Goal: Ask a question

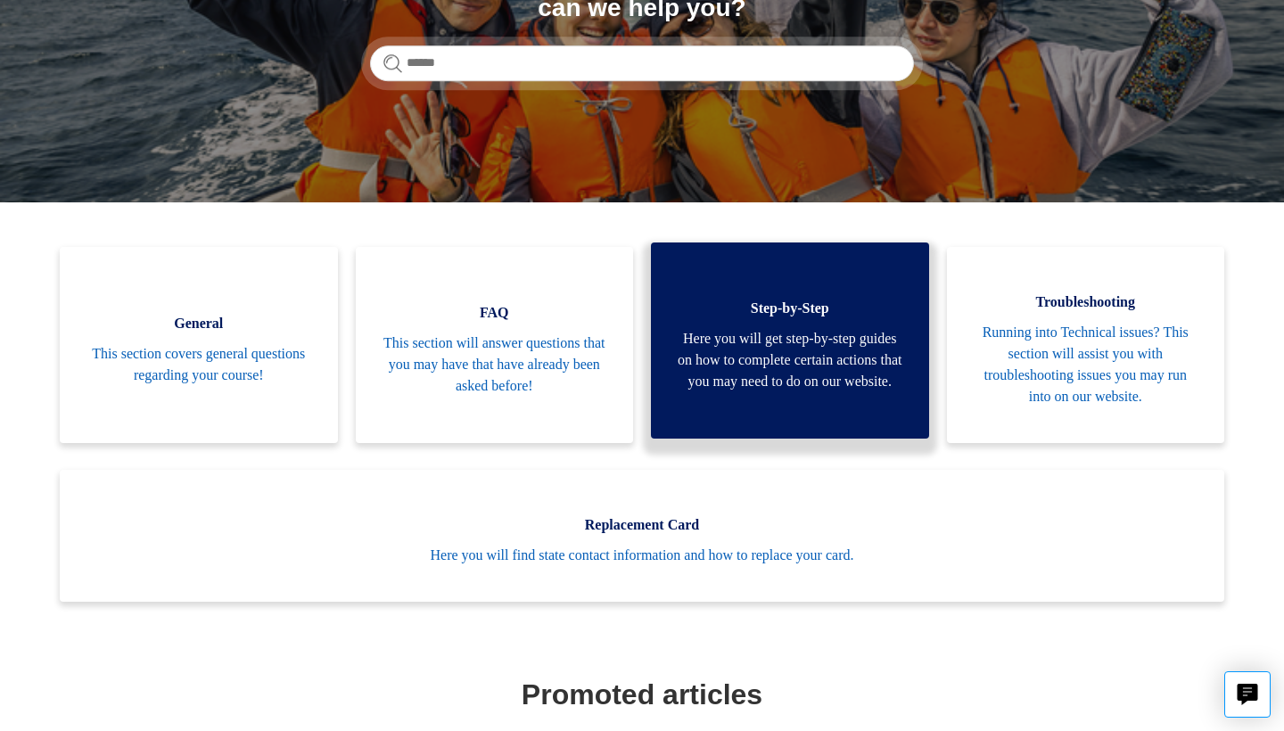
scroll to position [276, 0]
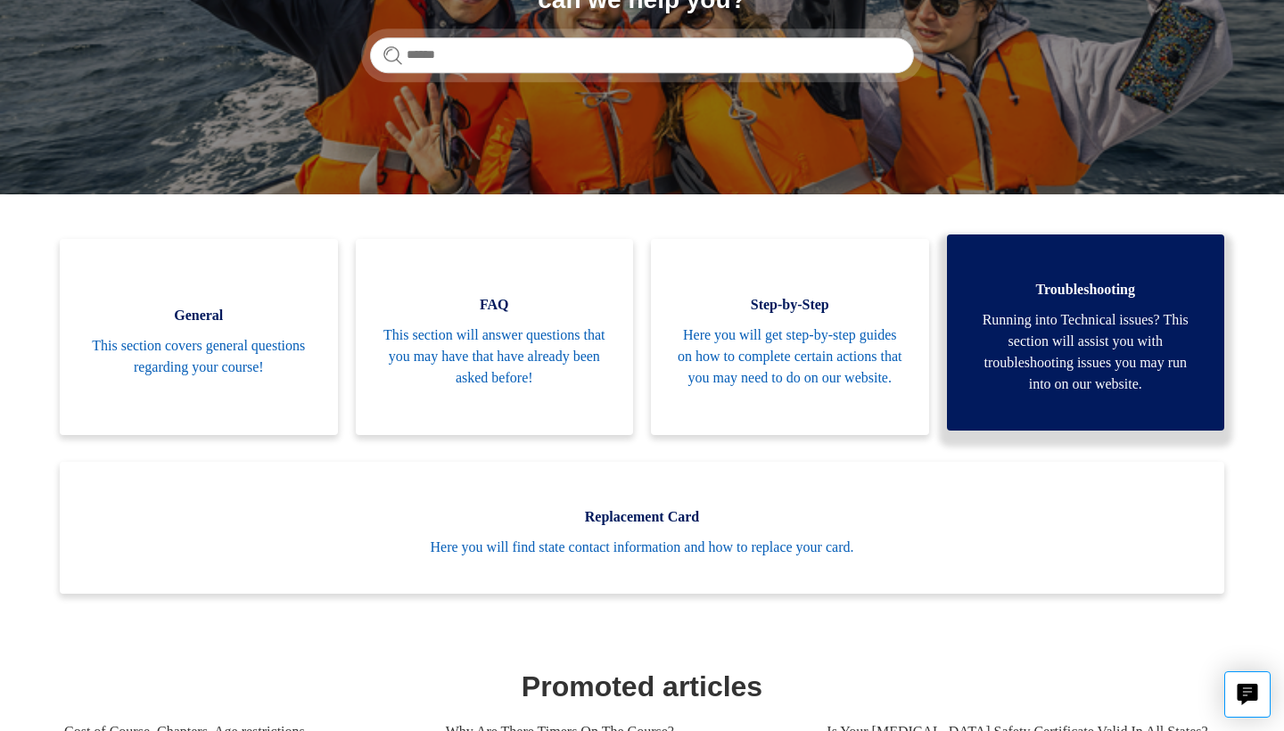
click at [1068, 329] on span "Running into Technical issues? This section will assist you with troubleshootin…" at bounding box center [1086, 352] width 225 height 86
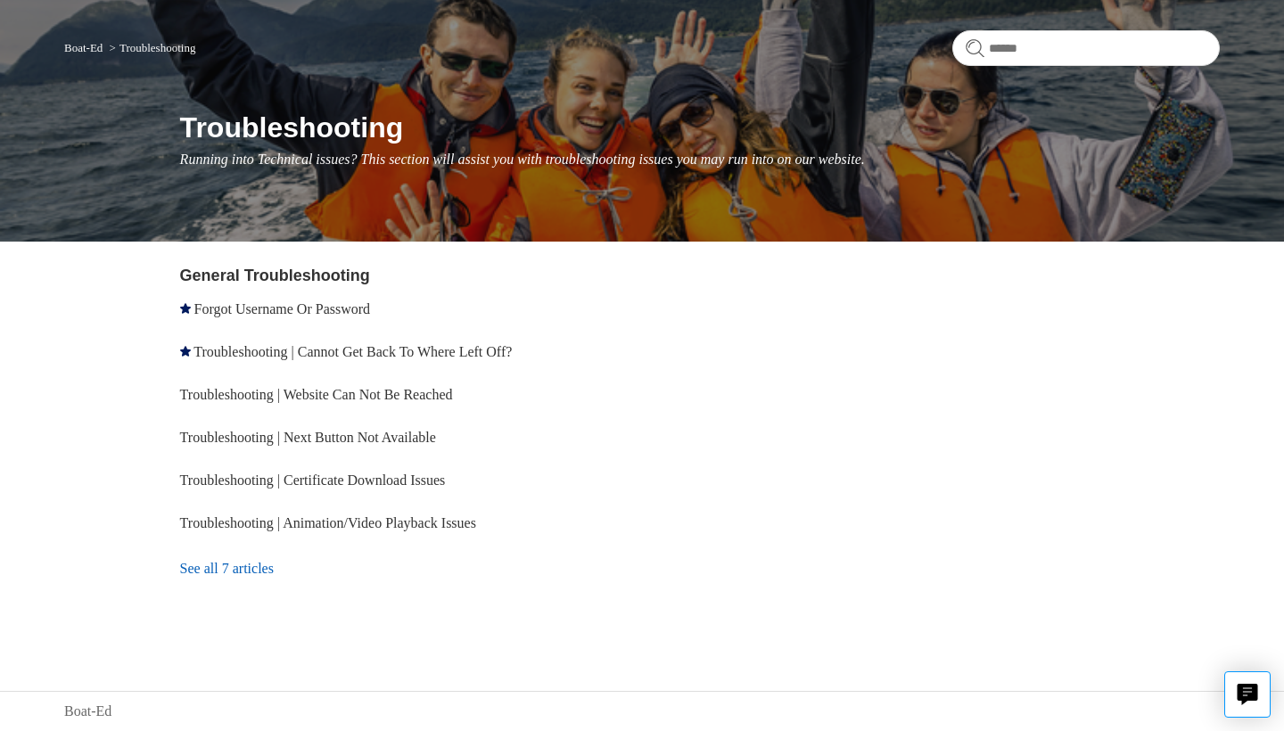
scroll to position [128, 0]
click at [385, 353] on link "Troubleshooting | Cannot Get Back To Where Left Off?" at bounding box center [353, 351] width 318 height 15
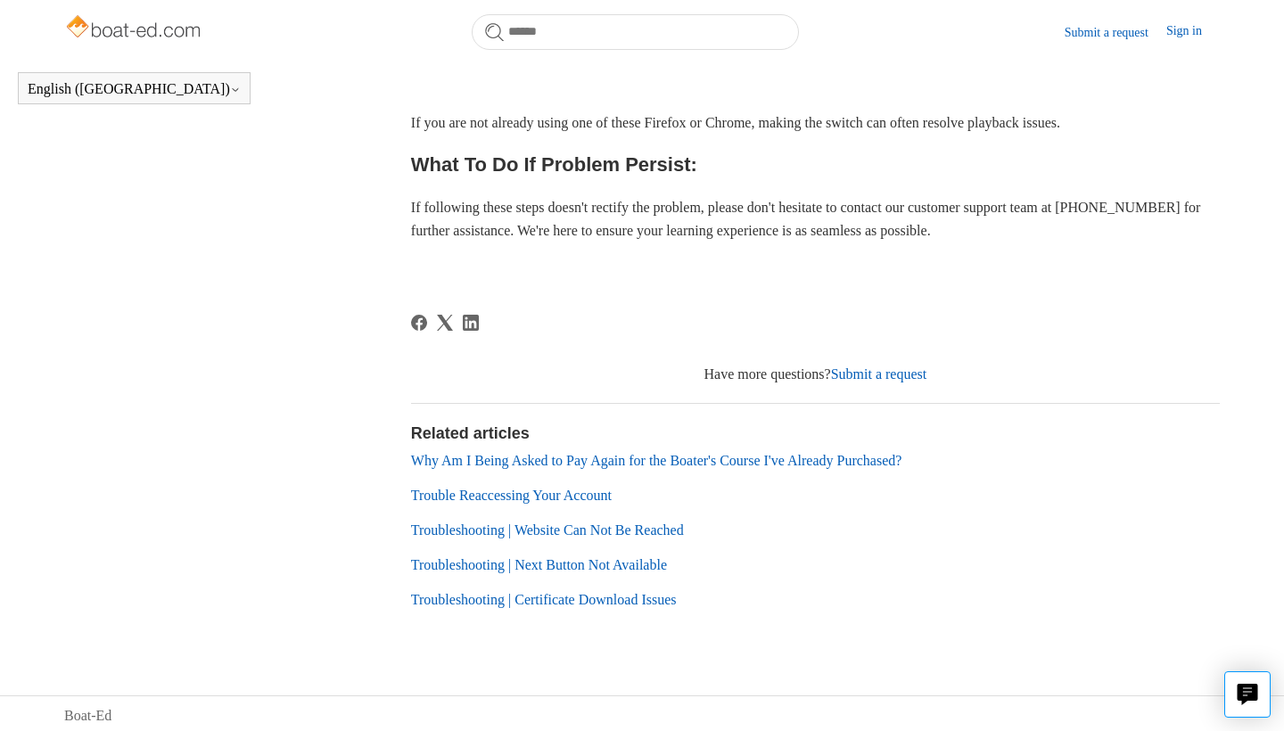
scroll to position [788, 0]
click at [924, 370] on link "Submit a request" at bounding box center [879, 375] width 96 height 15
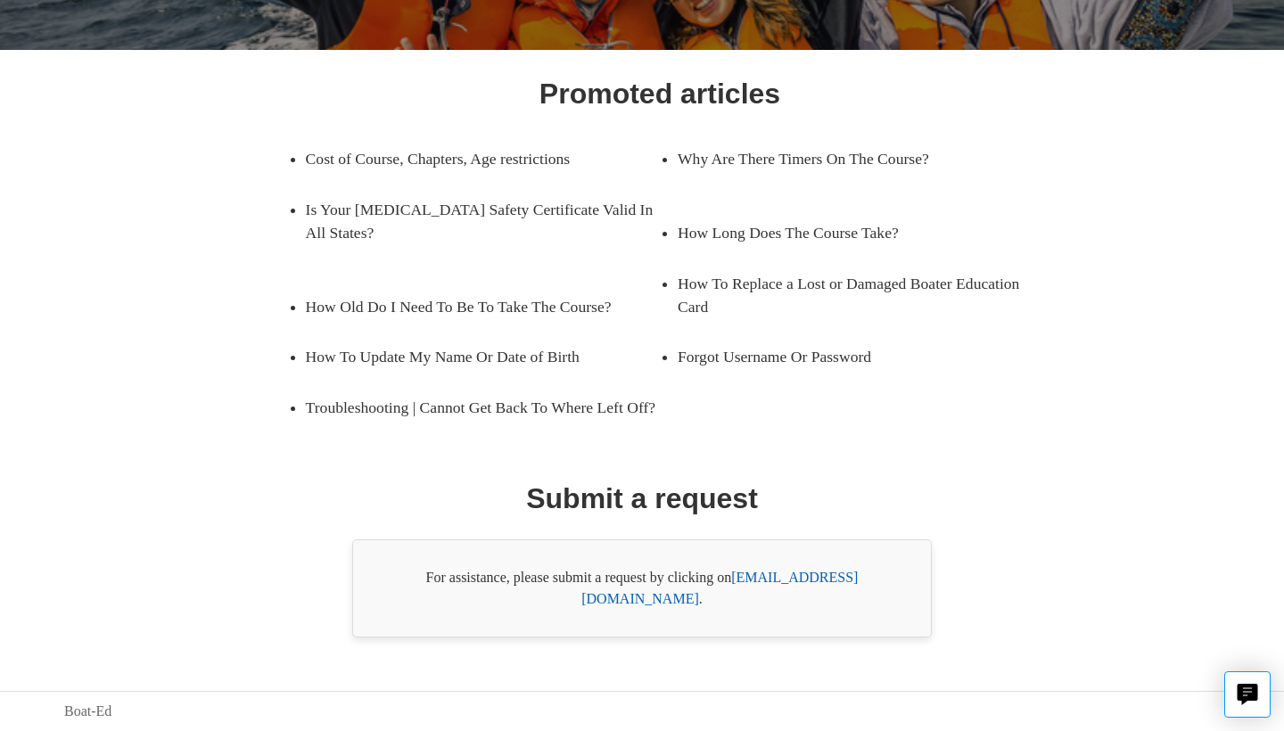
scroll to position [229, 0]
click at [802, 599] on link "[EMAIL_ADDRESS][DOMAIN_NAME]" at bounding box center [719, 588] width 276 height 37
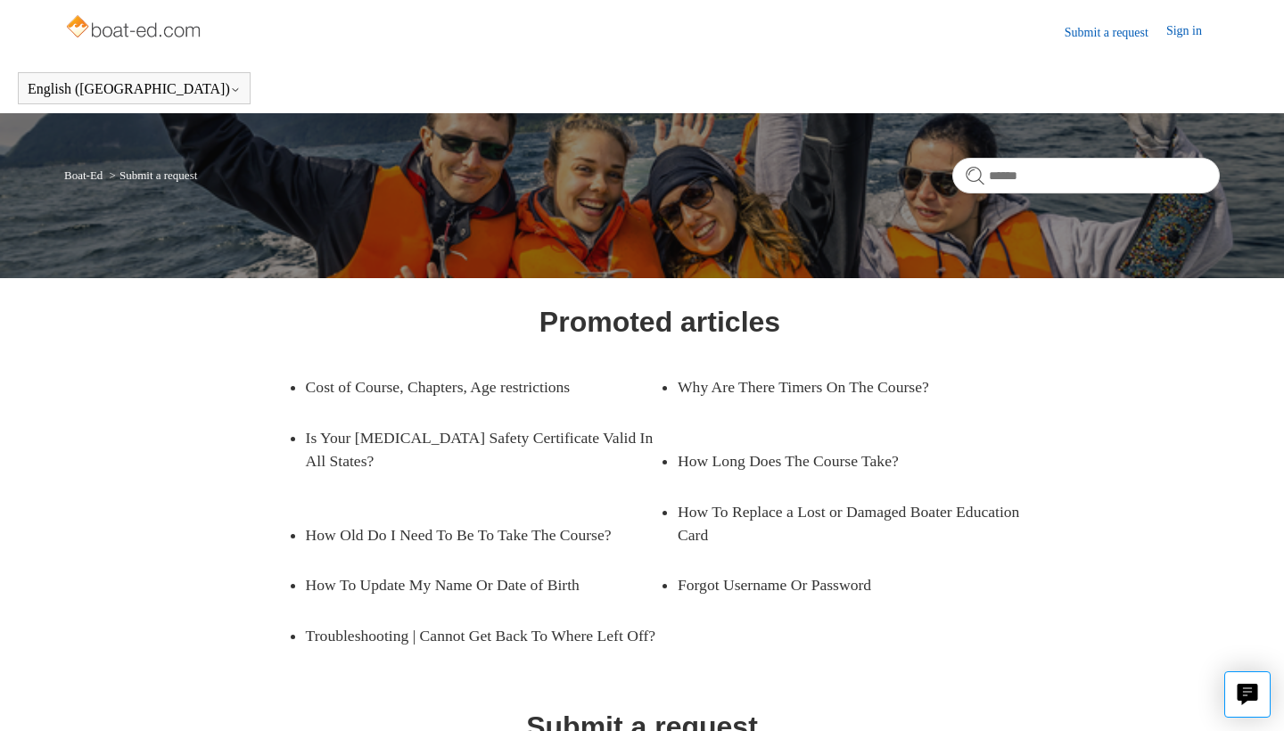
scroll to position [0, 0]
